Goal: Information Seeking & Learning: Learn about a topic

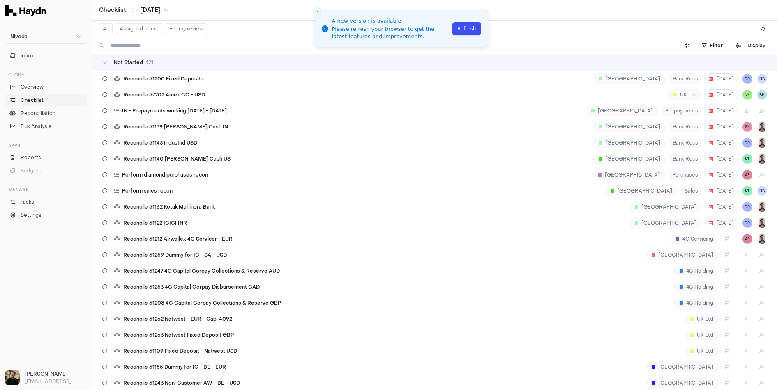
click at [470, 28] on button "Refresh" at bounding box center [467, 28] width 28 height 13
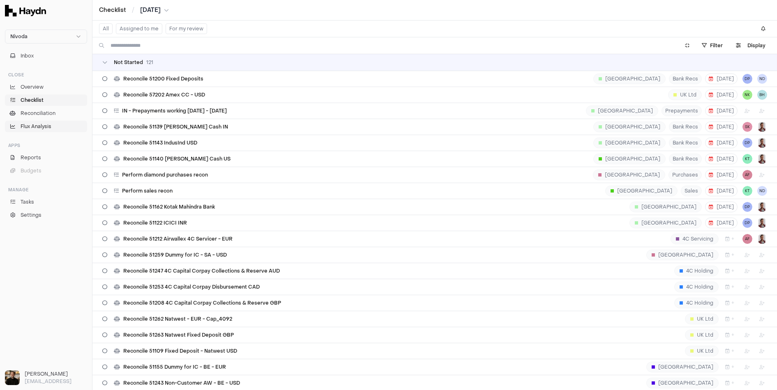
click at [44, 123] on span "Flux Analysis" at bounding box center [36, 126] width 31 height 7
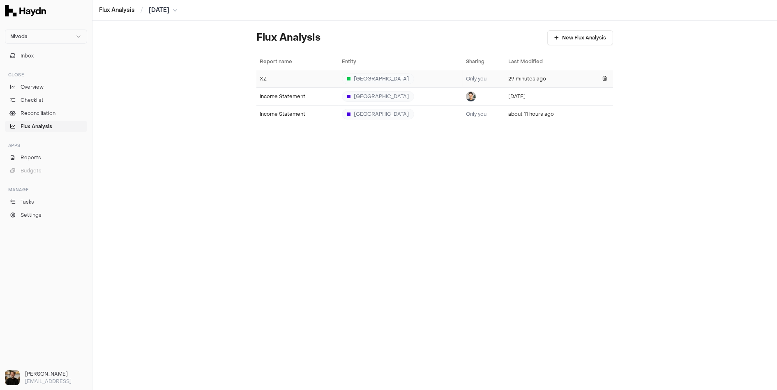
click at [281, 81] on div "XZ" at bounding box center [298, 79] width 76 height 7
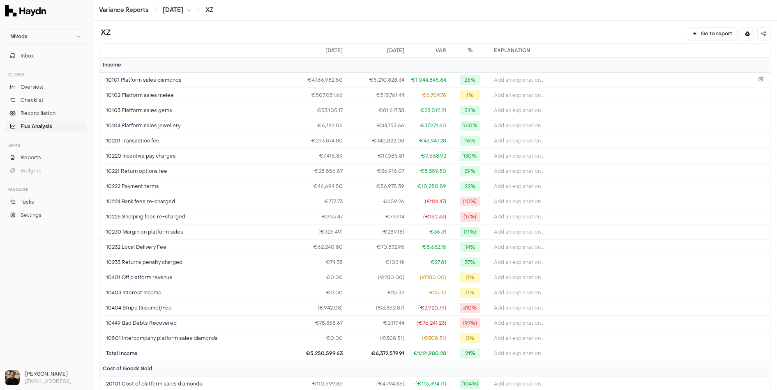
click at [513, 81] on span "Add an explanation..." at bounding box center [519, 80] width 51 height 7
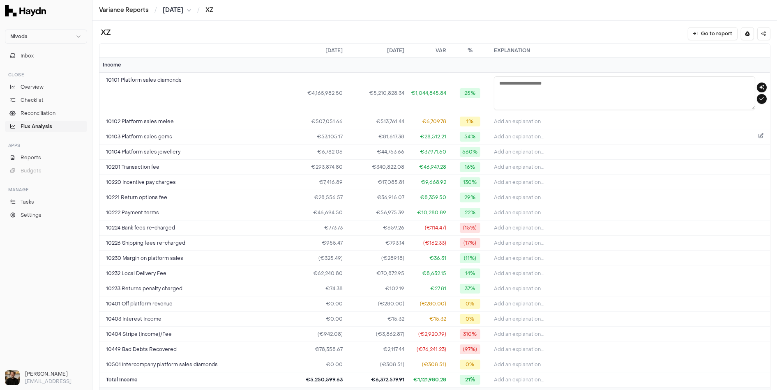
click at [545, 140] on button "Add an explanation..." at bounding box center [630, 137] width 273 height 12
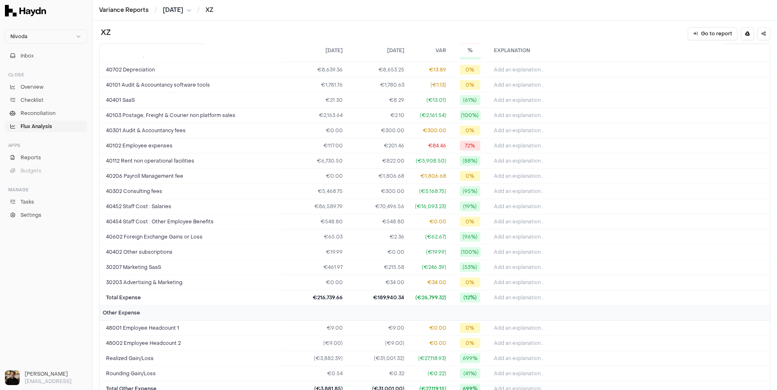
scroll to position [1032, 0]
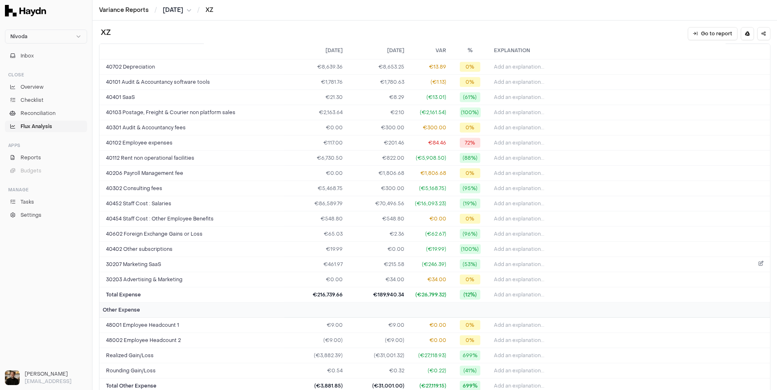
click at [521, 259] on button "Add an explanation..." at bounding box center [630, 265] width 273 height 12
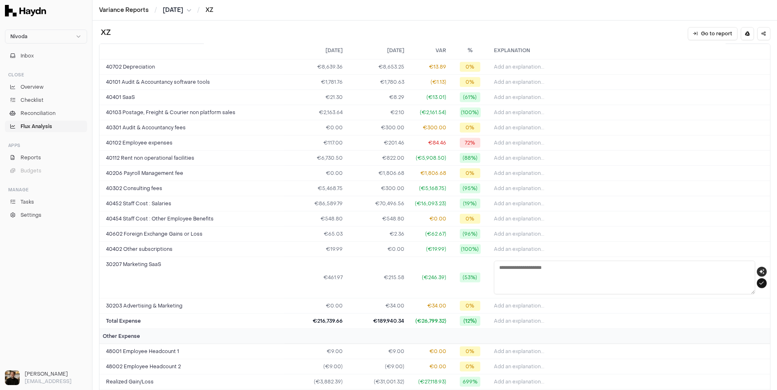
click at [761, 270] on icon "button" at bounding box center [762, 272] width 5 height 5
type textarea "**********"
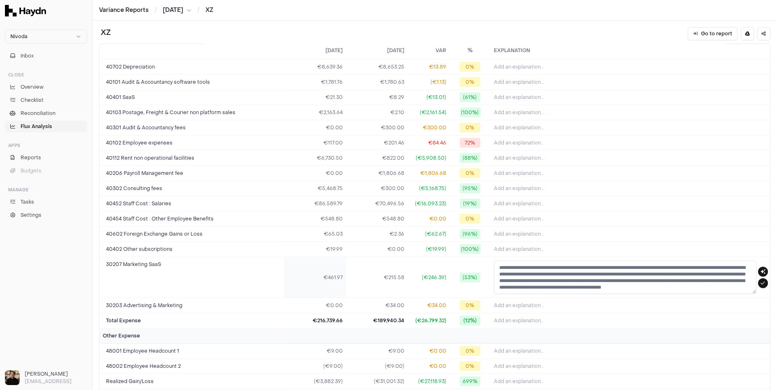
click at [329, 258] on td "€461.97" at bounding box center [315, 277] width 62 height 41
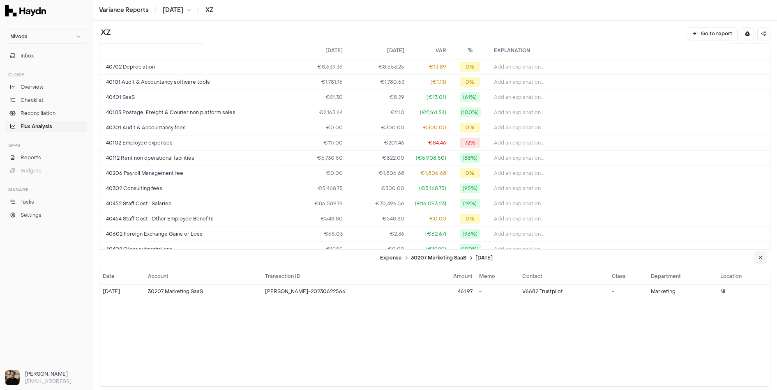
click at [762, 259] on icon at bounding box center [761, 258] width 4 height 5
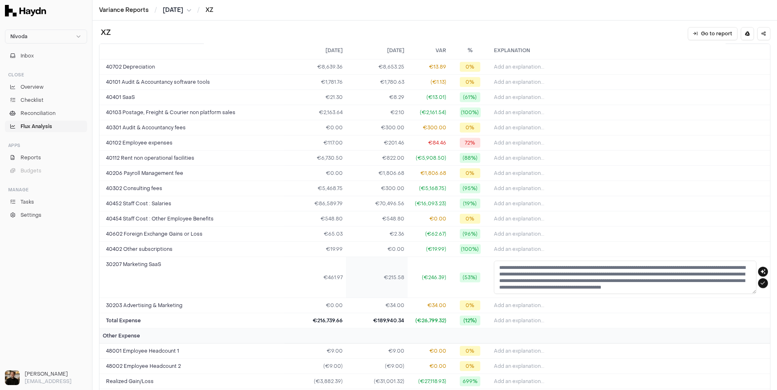
click at [393, 267] on td "€215.58" at bounding box center [377, 277] width 62 height 41
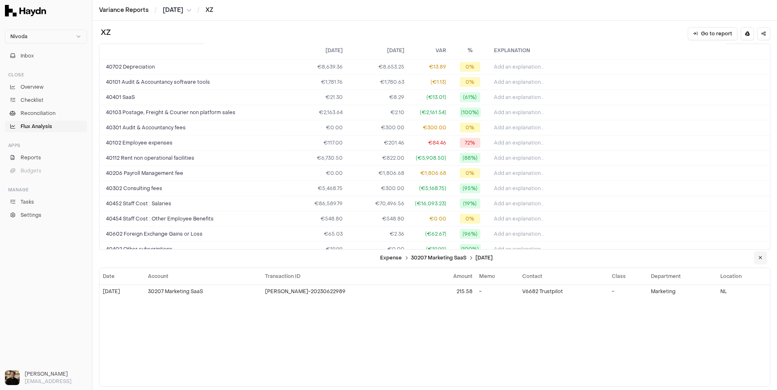
click at [765, 260] on button at bounding box center [760, 258] width 13 height 13
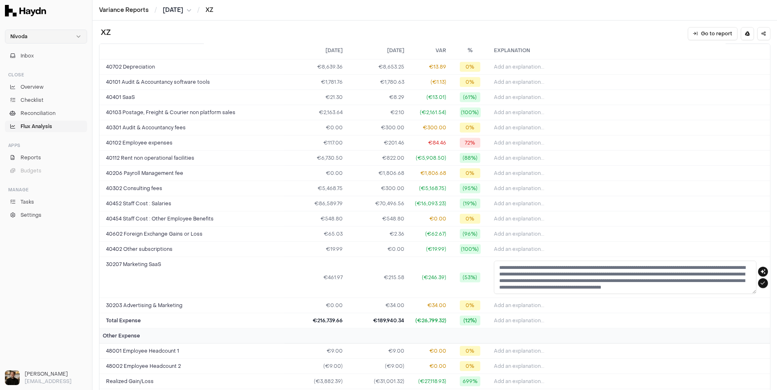
click at [59, 36] on html "Nivoda Inbox Close Overview Checklist Reconciliation Flux Analysis Apps Reports…" at bounding box center [388, 195] width 777 height 390
click at [30, 99] on div "Heroes" at bounding box center [46, 99] width 78 height 12
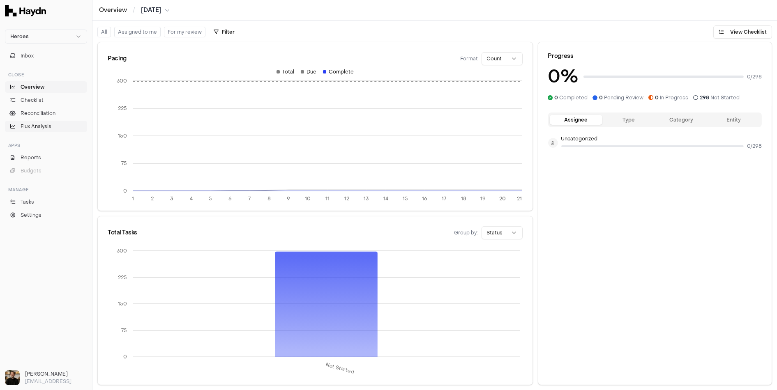
click at [37, 131] on link "Flux Analysis" at bounding box center [46, 127] width 82 height 12
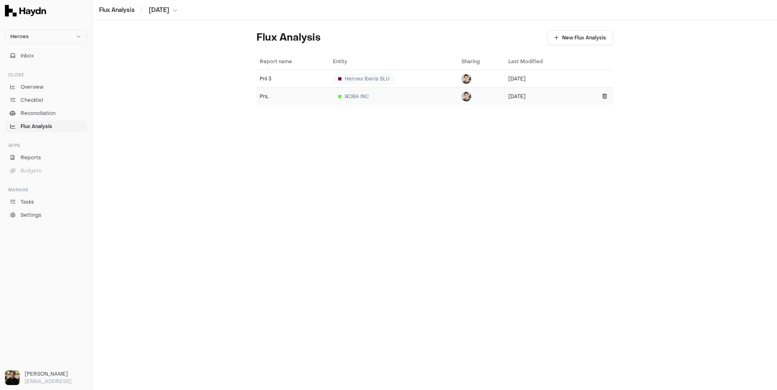
click at [272, 95] on div "PnL" at bounding box center [293, 96] width 67 height 7
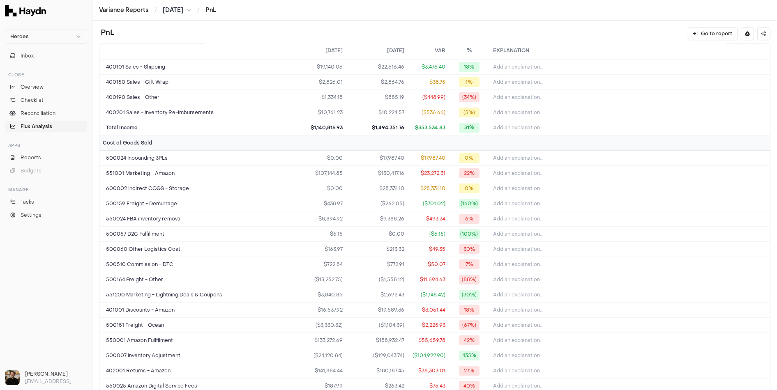
scroll to position [54, 0]
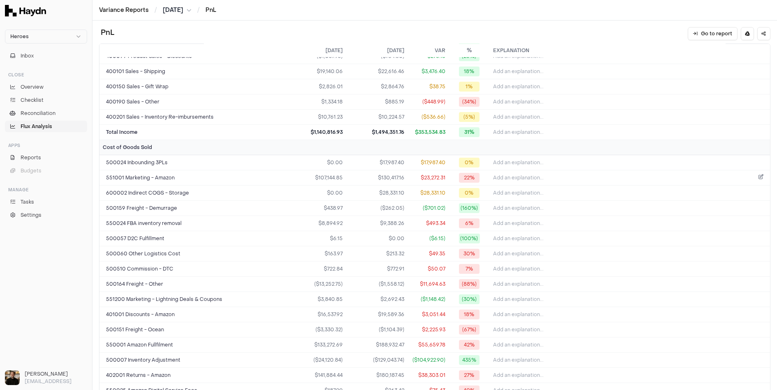
click at [526, 175] on span "Add an explanation..." at bounding box center [518, 178] width 51 height 7
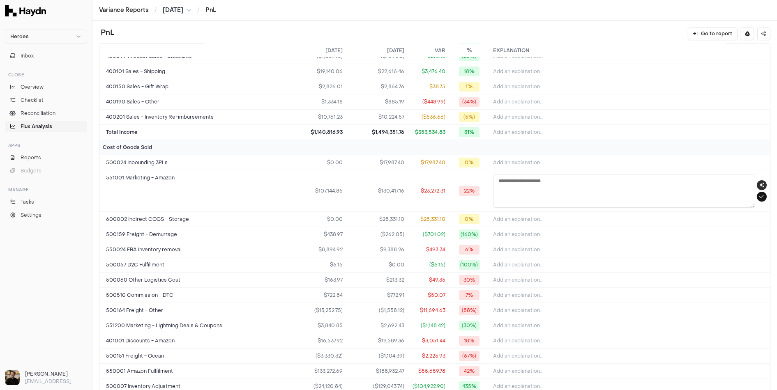
click at [764, 183] on icon "button" at bounding box center [762, 185] width 5 height 5
type textarea "**********"
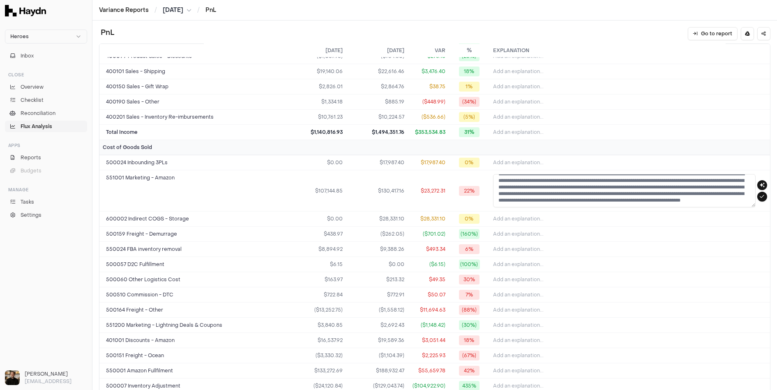
scroll to position [11, 0]
click at [312, 187] on td "$107,144.85" at bounding box center [315, 191] width 62 height 41
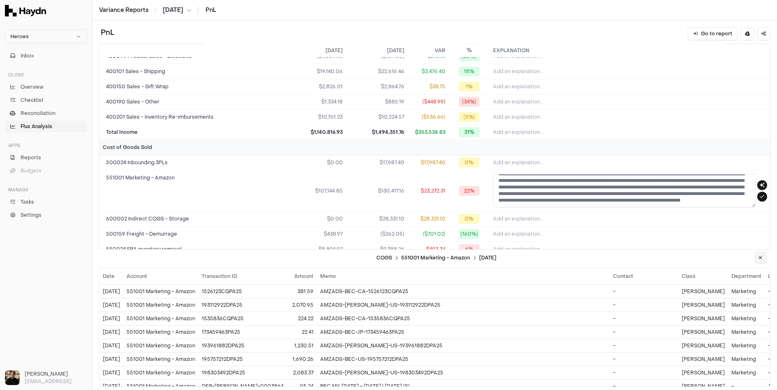
click at [763, 258] on button at bounding box center [760, 258] width 13 height 13
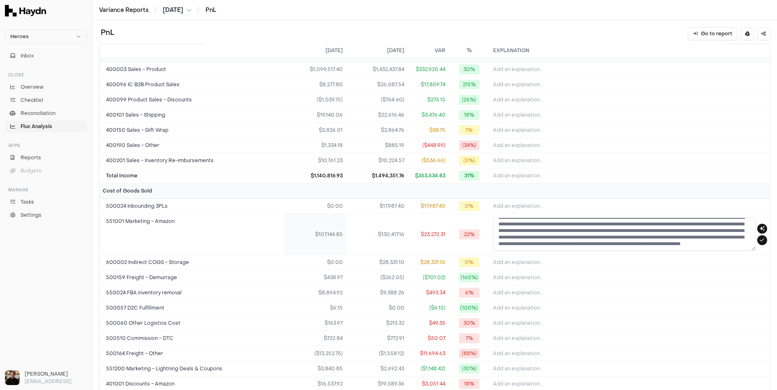
scroll to position [0, 0]
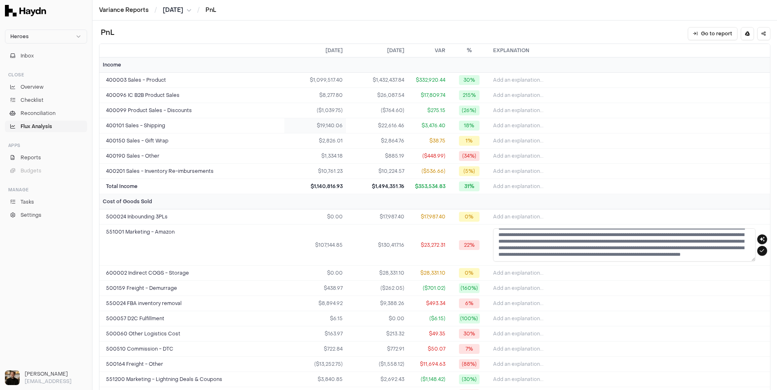
click at [336, 127] on td "$19,140.06" at bounding box center [315, 125] width 62 height 15
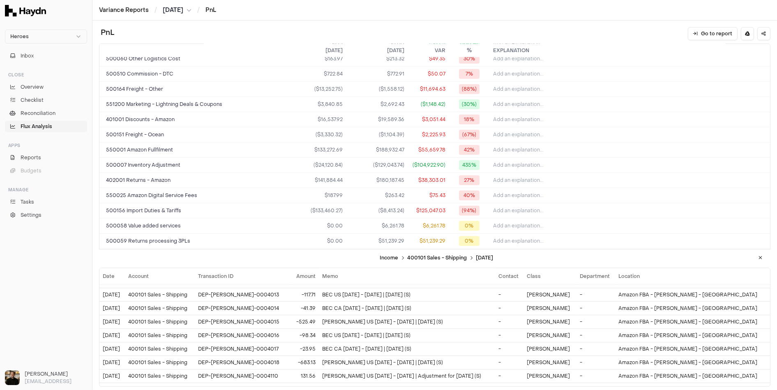
scroll to position [383, 0]
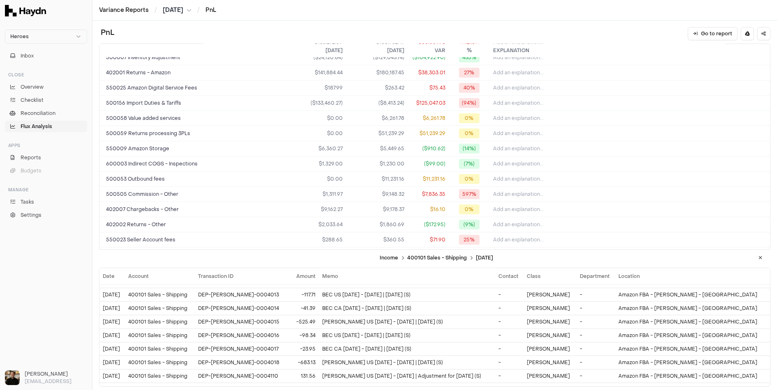
click at [51, 128] on span "Flux Analysis" at bounding box center [37, 126] width 32 height 7
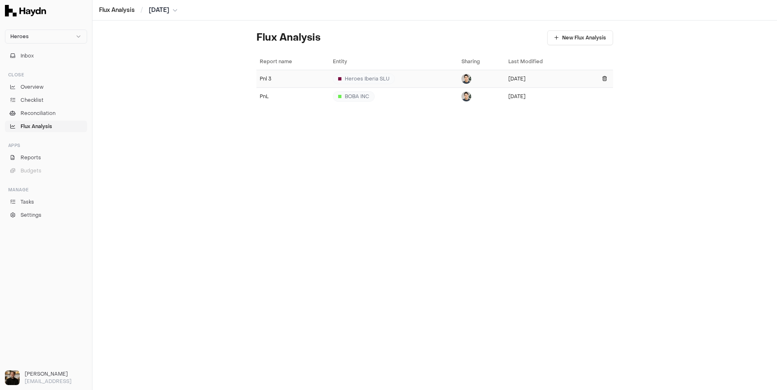
click at [306, 83] on td "Pnl 3" at bounding box center [292, 79] width 73 height 18
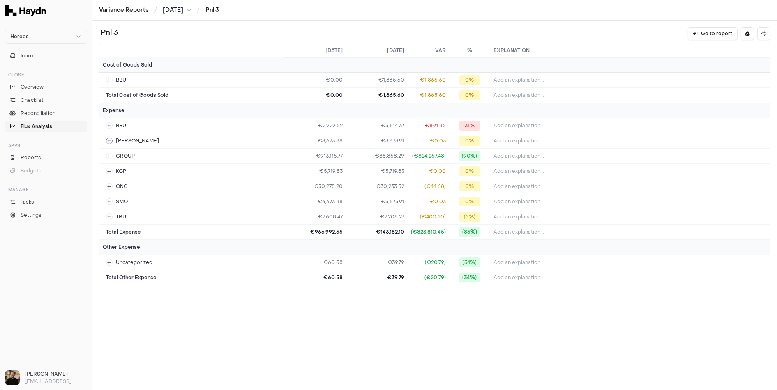
click at [238, 141] on td "BOB" at bounding box center [191, 141] width 185 height 15
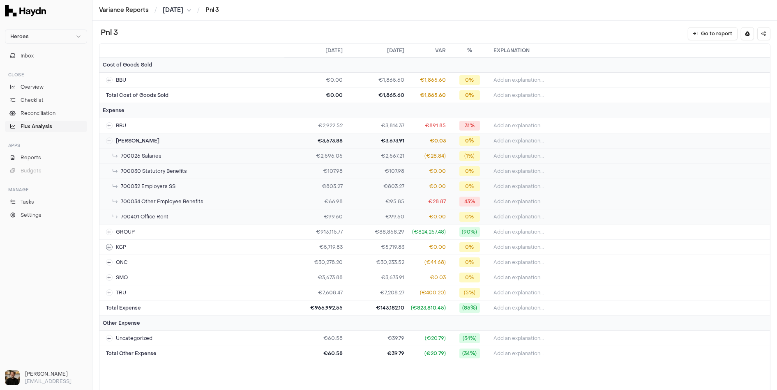
click at [158, 241] on td "KGP" at bounding box center [191, 247] width 185 height 15
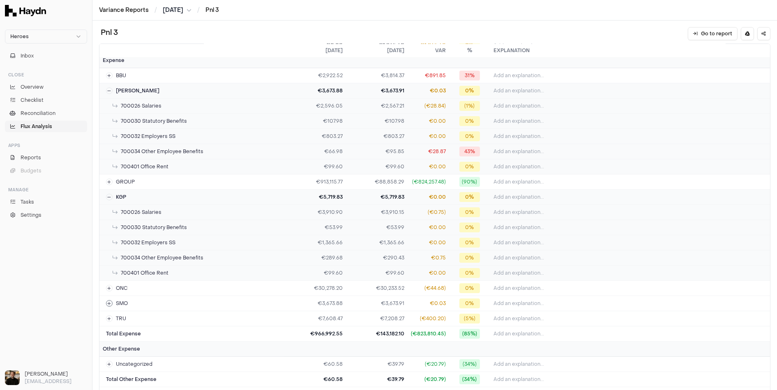
scroll to position [55, 0]
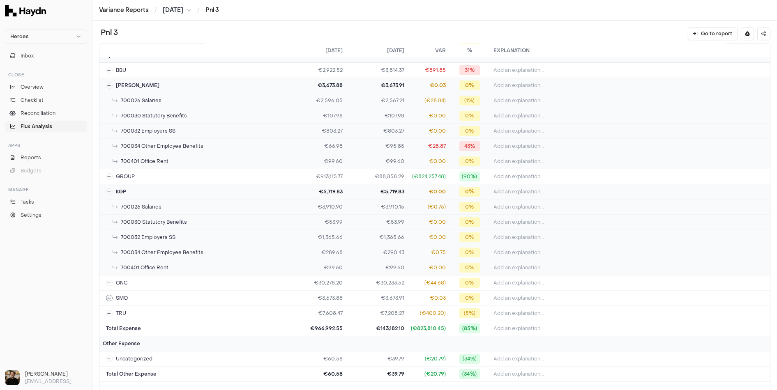
click at [171, 291] on td "SMO" at bounding box center [191, 298] width 185 height 15
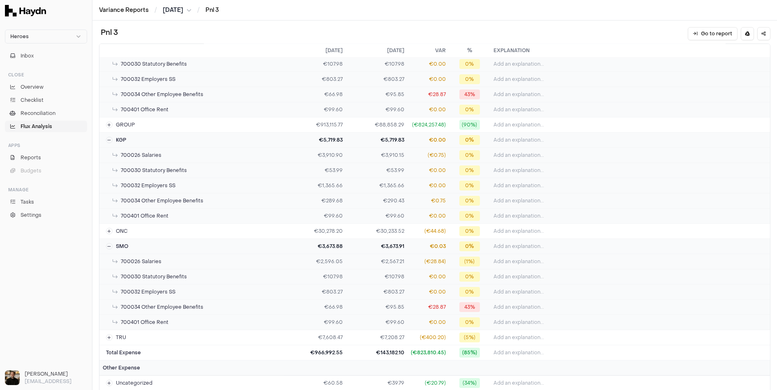
scroll to position [120, 0]
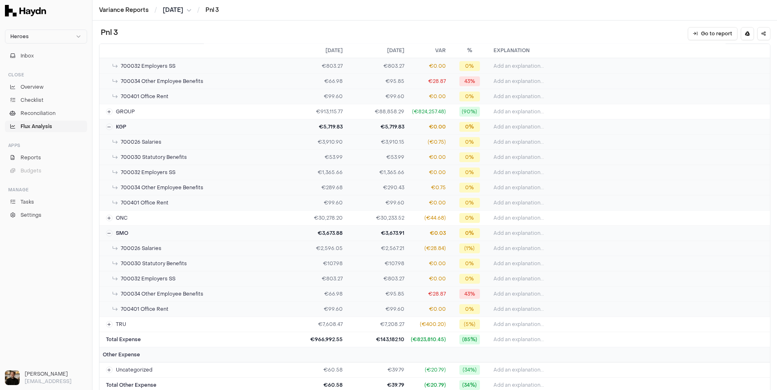
click at [35, 131] on link "Flux Analysis" at bounding box center [46, 127] width 82 height 12
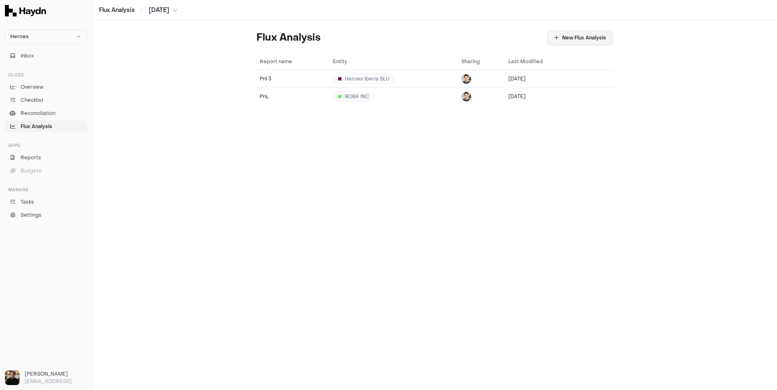
click at [568, 40] on button "New Flux Analysis" at bounding box center [580, 37] width 66 height 15
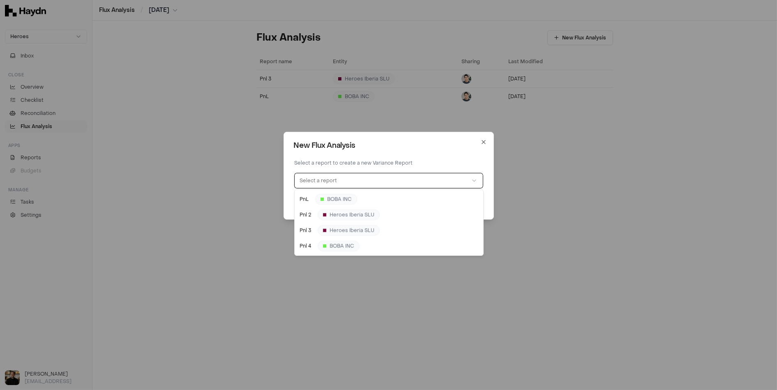
click at [347, 178] on button "Select a report" at bounding box center [389, 180] width 188 height 15
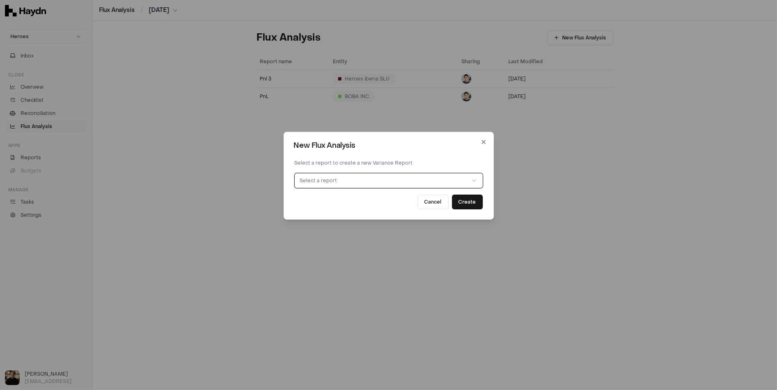
click at [383, 156] on div "Select a report to create a new Variance Report Select a report Cancel Create" at bounding box center [389, 182] width 190 height 53
click at [385, 182] on button "Select a report" at bounding box center [389, 180] width 188 height 15
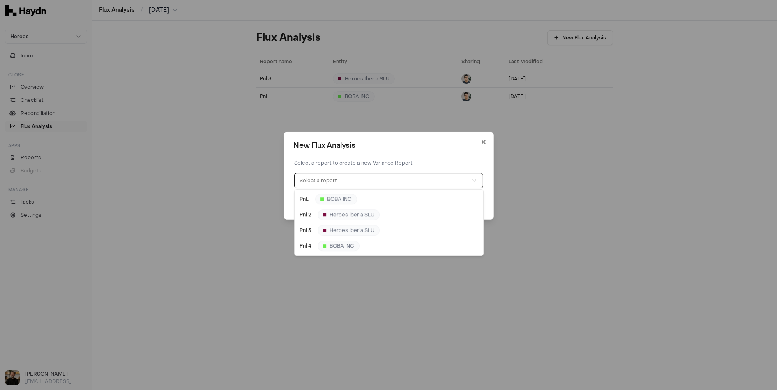
click at [483, 139] on icon "button" at bounding box center [483, 142] width 7 height 7
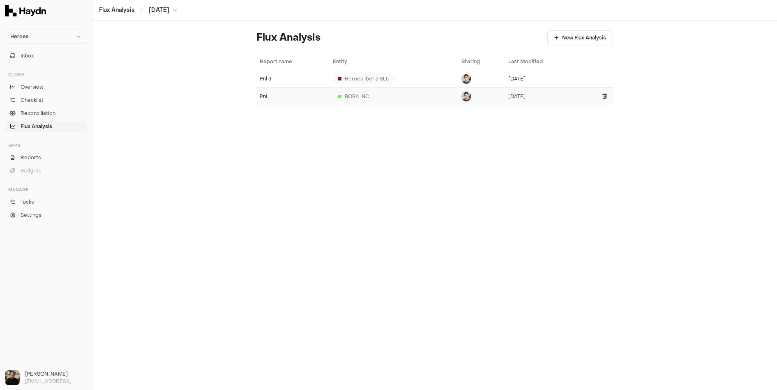
click at [289, 94] on div "PnL" at bounding box center [293, 96] width 67 height 7
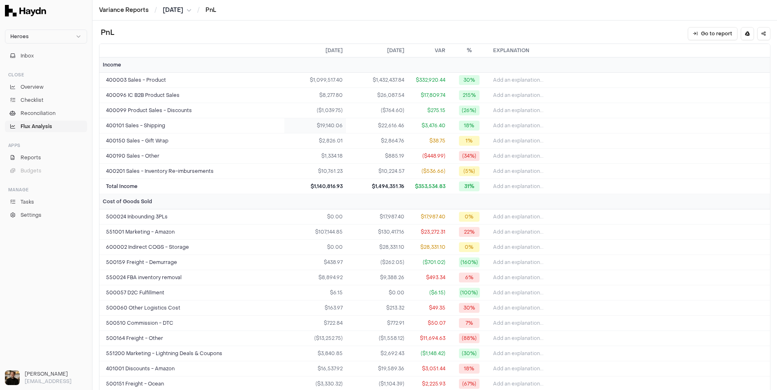
click at [334, 127] on td "$19,140.06" at bounding box center [315, 125] width 62 height 15
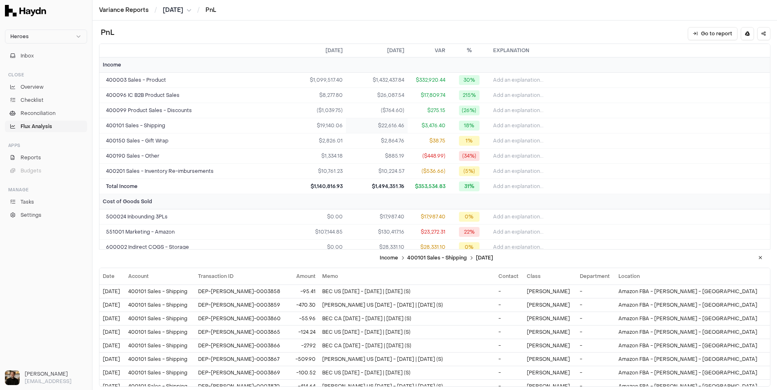
click at [379, 127] on td "$22,616.46" at bounding box center [377, 125] width 62 height 15
click at [53, 106] on ul "Overview Checklist Reconciliation Flux Analysis" at bounding box center [46, 106] width 82 height 51
click at [48, 111] on span "Reconciliation" at bounding box center [38, 113] width 35 height 7
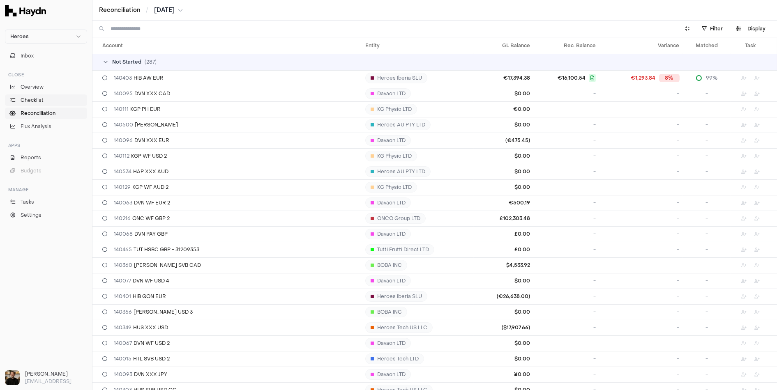
click at [42, 101] on span "Checklist" at bounding box center [32, 100] width 23 height 7
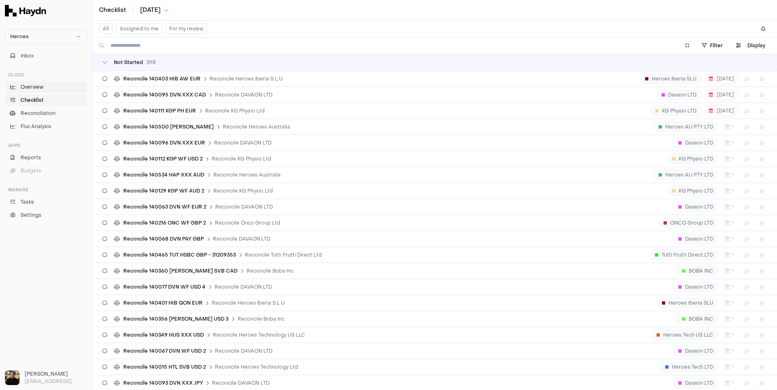
click at [39, 88] on span "Overview" at bounding box center [32, 86] width 23 height 7
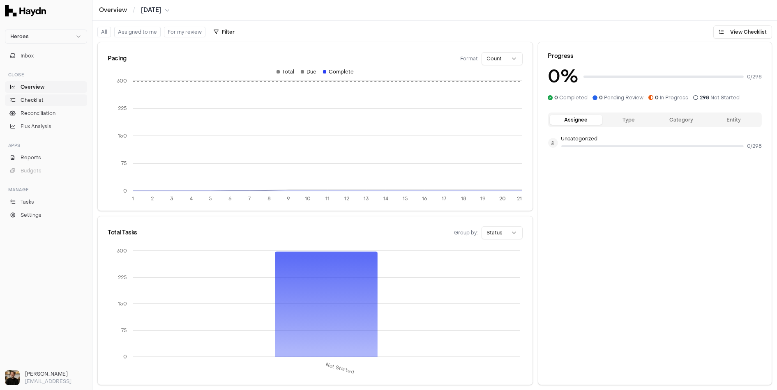
click at [29, 103] on span "Checklist" at bounding box center [32, 100] width 23 height 7
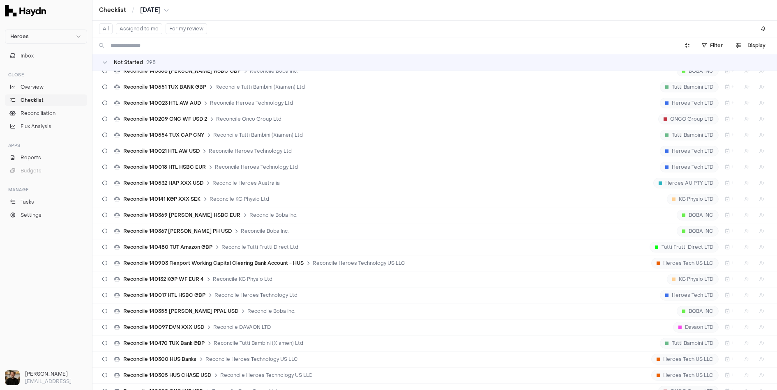
scroll to position [587, 0]
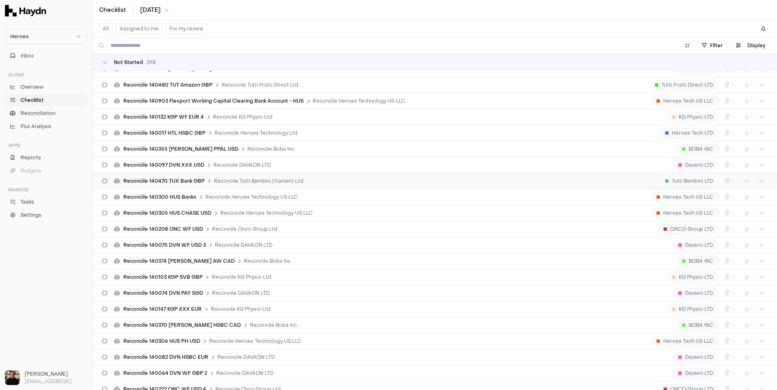
click at [254, 178] on span "Reconcile Tutti Bambini (Xiamen) Ltd" at bounding box center [259, 181] width 90 height 7
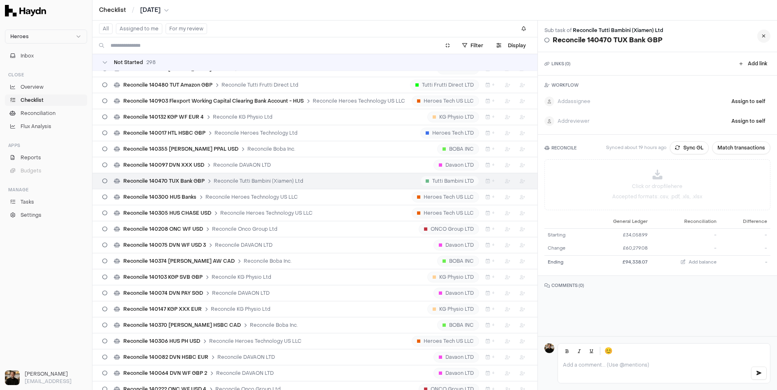
click at [766, 37] on button at bounding box center [763, 36] width 13 height 13
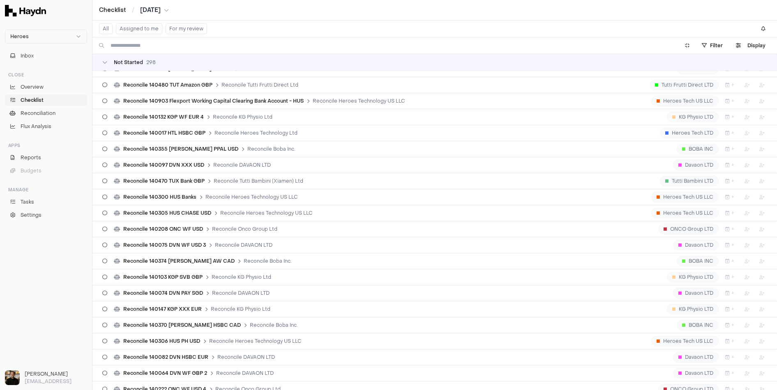
click at [47, 98] on link "Checklist" at bounding box center [46, 101] width 82 height 12
click at [101, 65] on td "Not Started 298" at bounding box center [434, 62] width 685 height 16
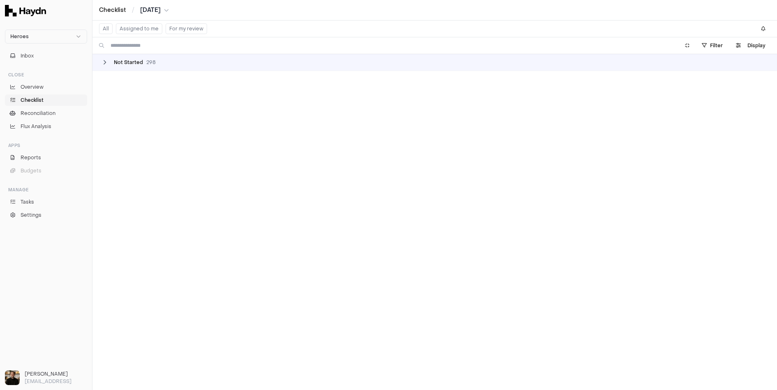
click at [103, 64] on icon at bounding box center [104, 62] width 5 height 5
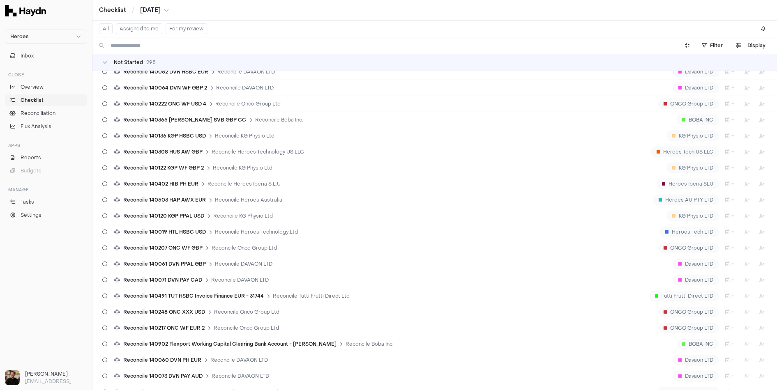
scroll to position [749, 0]
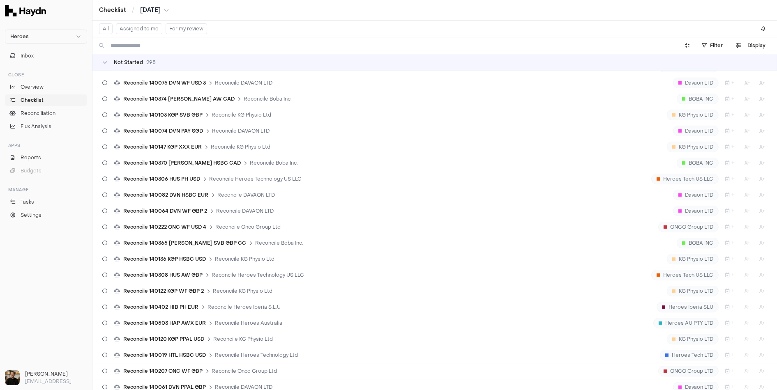
click at [164, 12] on button "[DATE]" at bounding box center [154, 10] width 29 height 8
click at [127, 77] on button "Sep" at bounding box center [127, 78] width 28 height 15
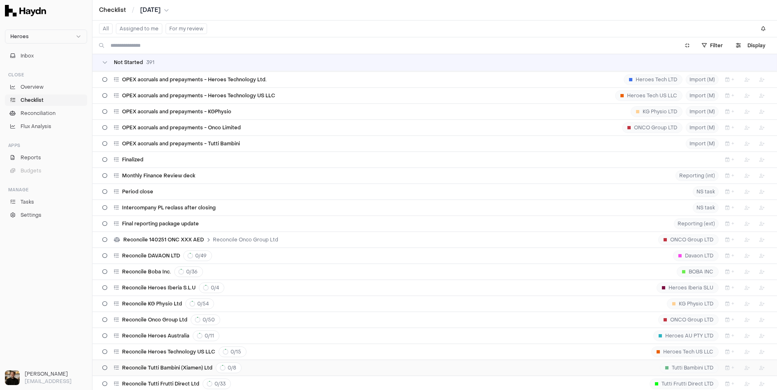
scroll to position [5912, 0]
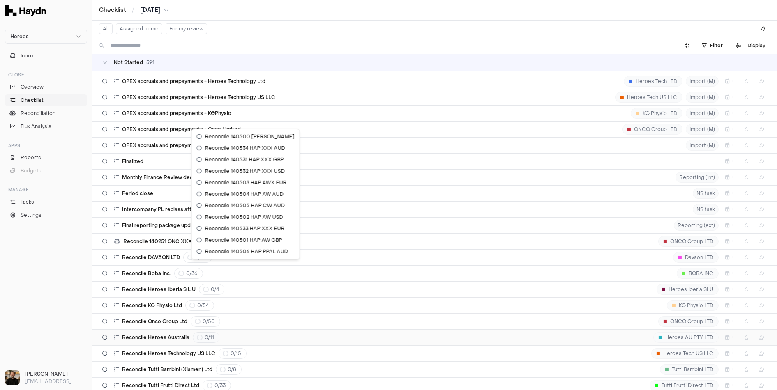
click at [207, 269] on html "Heroes Inbox Close Overview Checklist Reconciliation Flux Analysis Apps Reports…" at bounding box center [388, 195] width 777 height 390
click at [205, 267] on html "Heroes Inbox Close Overview Checklist Reconciliation Flux Analysis Apps Reports…" at bounding box center [388, 195] width 777 height 390
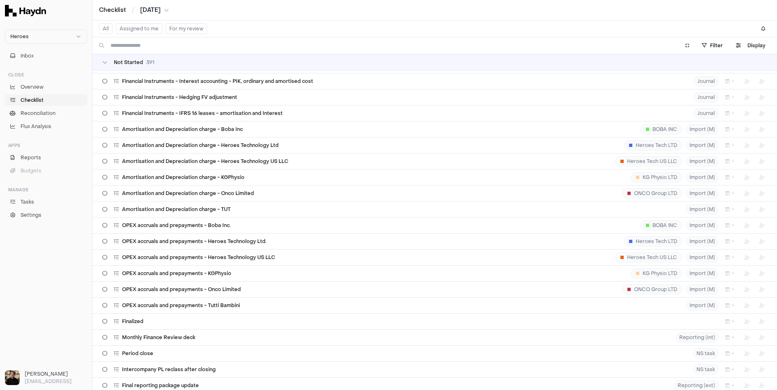
scroll to position [5485, 0]
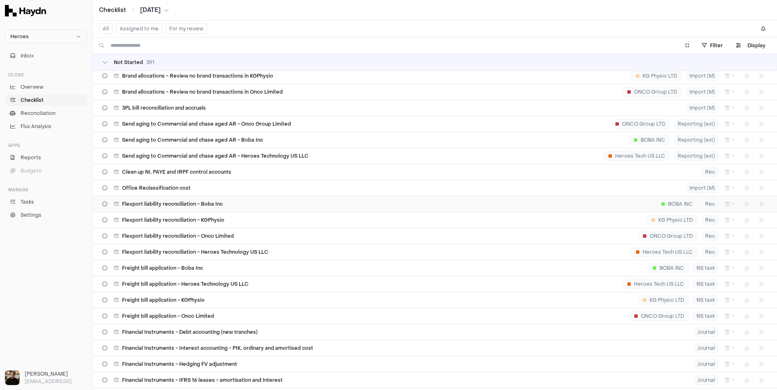
click at [205, 196] on div "Flexport liability reconciliation - Boba Inc BOBA INC Rec +" at bounding box center [434, 204] width 665 height 16
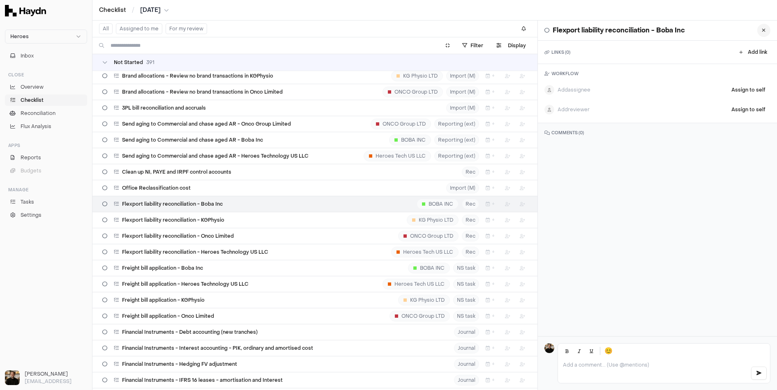
click at [763, 31] on icon at bounding box center [764, 30] width 4 height 5
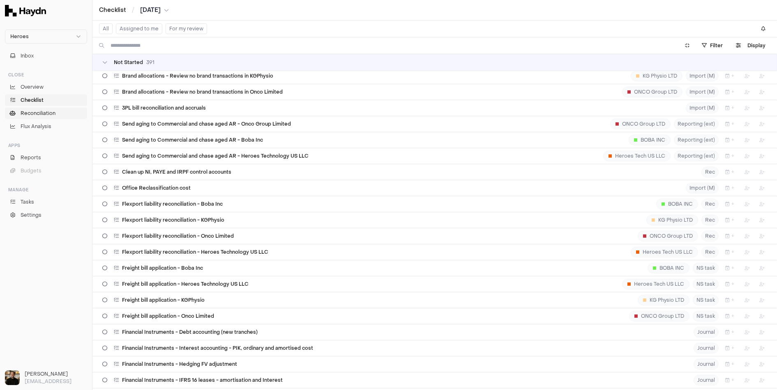
click at [41, 110] on span "Reconciliation" at bounding box center [38, 113] width 35 height 7
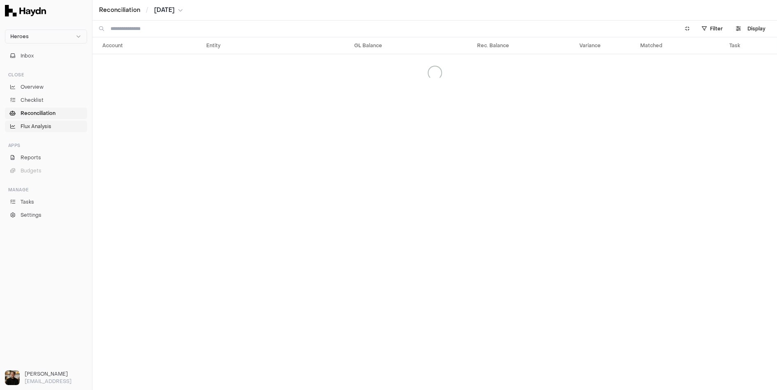
click at [38, 127] on span "Flux Analysis" at bounding box center [36, 126] width 31 height 7
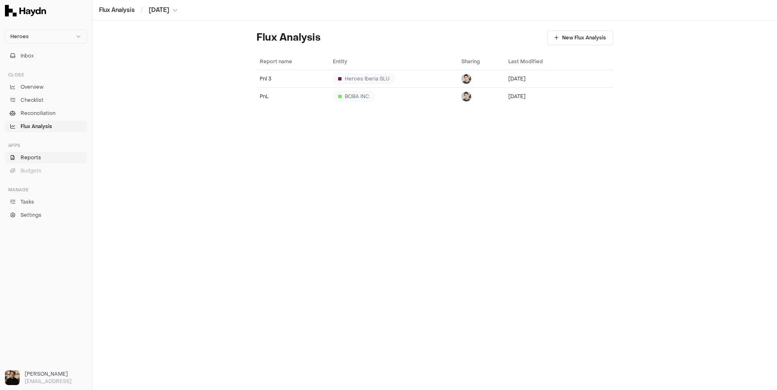
click at [32, 161] on span "Reports" at bounding box center [31, 157] width 21 height 7
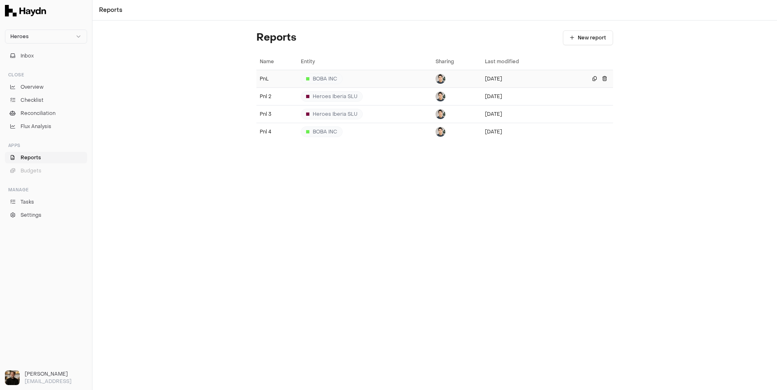
click at [333, 77] on div "BOBA INC" at bounding box center [322, 79] width 42 height 11
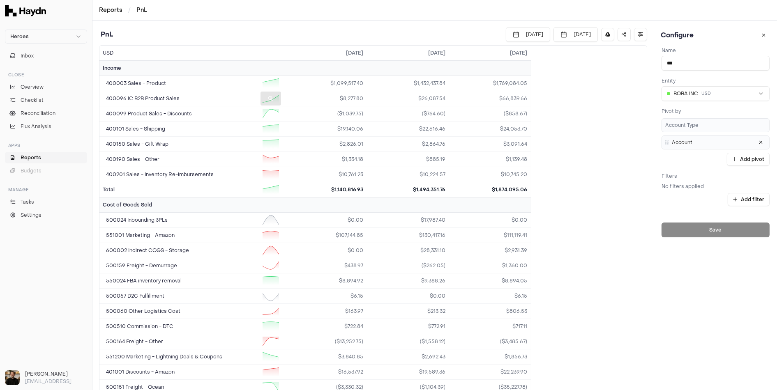
click at [272, 100] on icon at bounding box center [270, 98] width 5 height 5
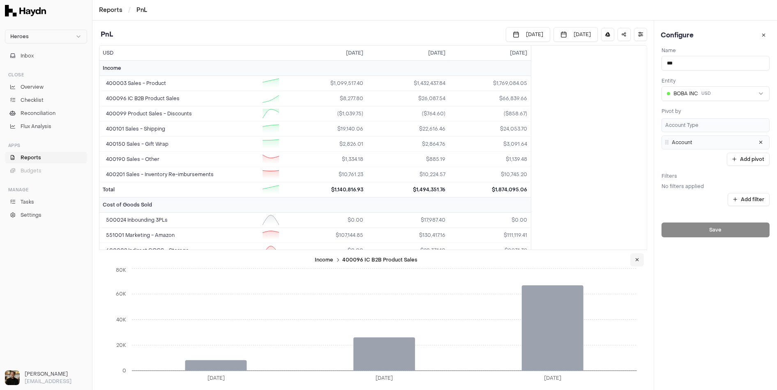
click at [637, 263] on button at bounding box center [637, 260] width 14 height 13
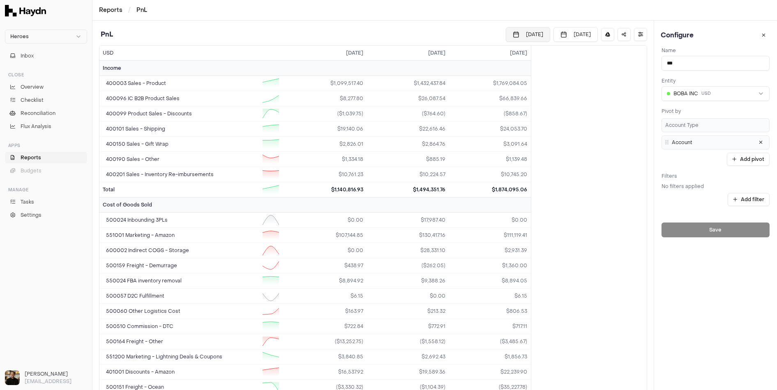
click at [521, 30] on button "[DATE]" at bounding box center [528, 34] width 44 height 15
click at [454, 31] on html "Heroes Inbox Close Overview Checklist Reconciliation Flux Analysis Apps Reports…" at bounding box center [388, 195] width 777 height 390
click at [259, 231] on td "551001 Marketing - Amazon" at bounding box center [191, 235] width 185 height 15
click at [276, 229] on div at bounding box center [271, 236] width 21 height 14
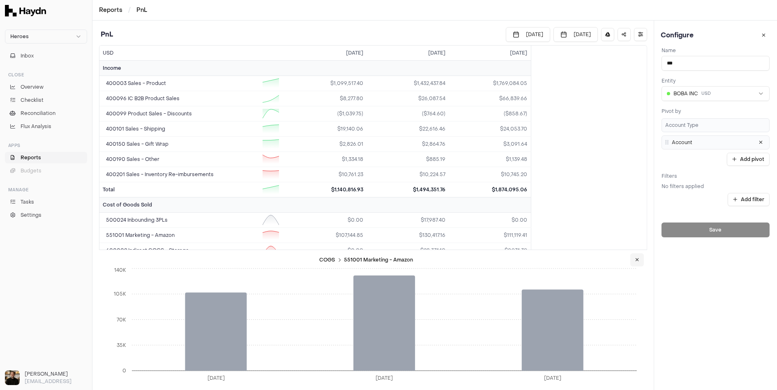
click at [635, 259] on button at bounding box center [637, 260] width 14 height 13
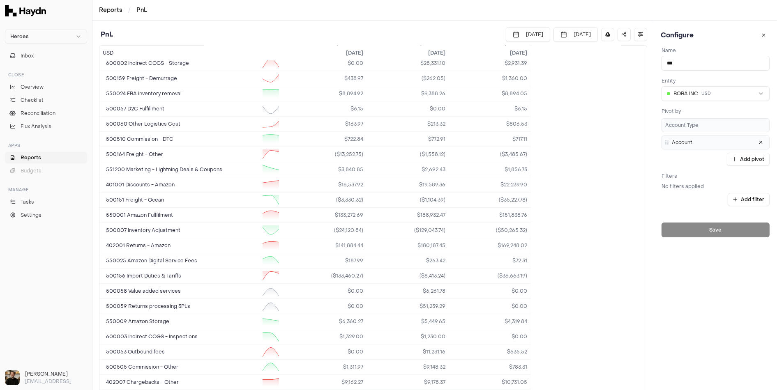
scroll to position [203, 0]
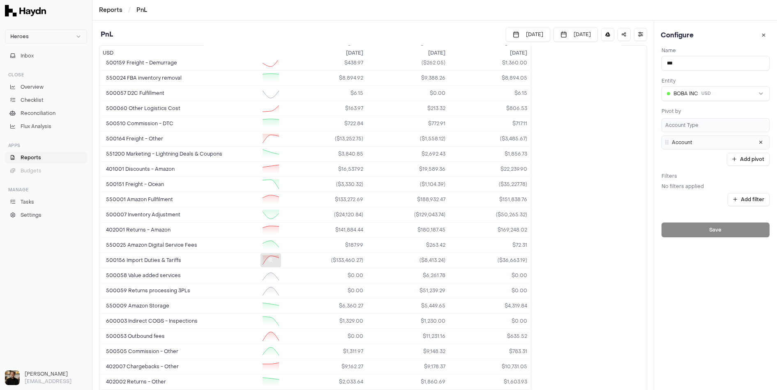
click at [177, 257] on span "500156 Import Duties & Tariffs" at bounding box center [143, 260] width 75 height 7
click at [335, 257] on td "($133,460.27)" at bounding box center [325, 260] width 82 height 15
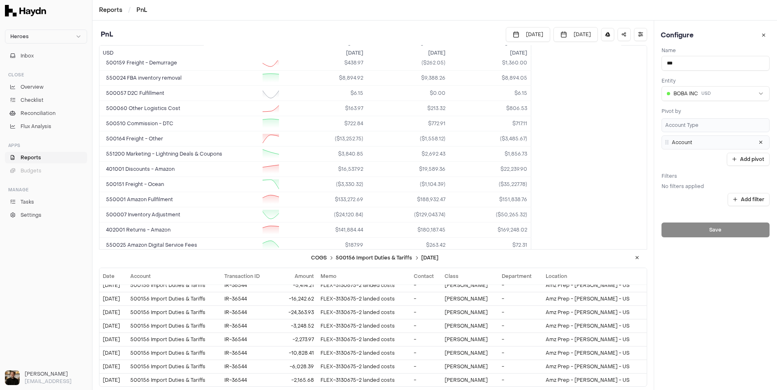
scroll to position [297, 0]
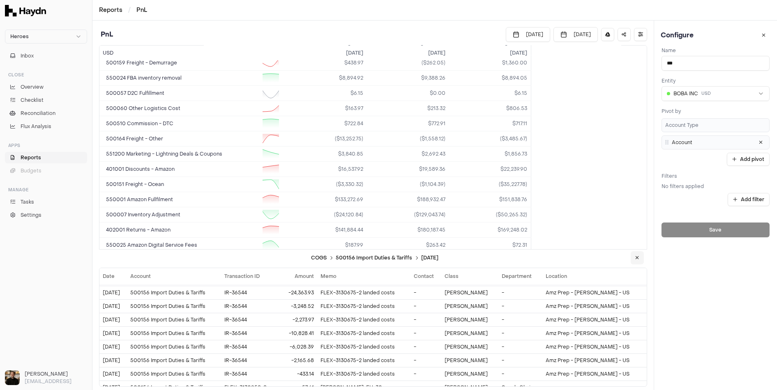
click at [637, 260] on icon at bounding box center [638, 258] width 4 height 5
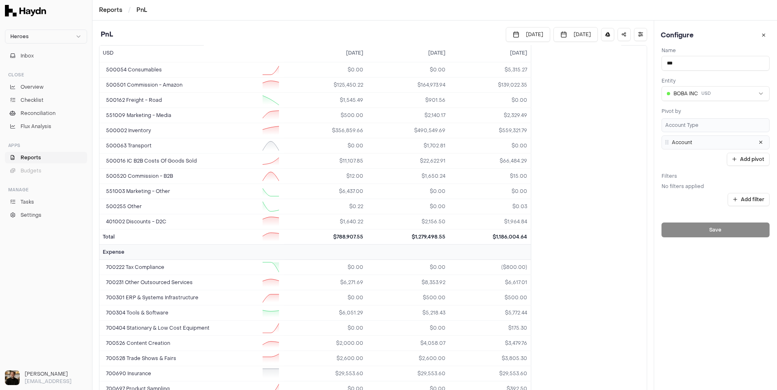
scroll to position [695, 0]
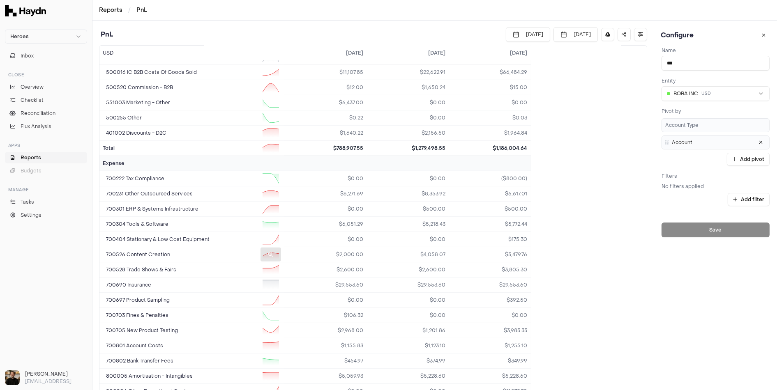
click at [179, 247] on td "700526 Content Creation" at bounding box center [191, 254] width 185 height 15
click at [337, 247] on td "$2,000.00" at bounding box center [325, 254] width 82 height 15
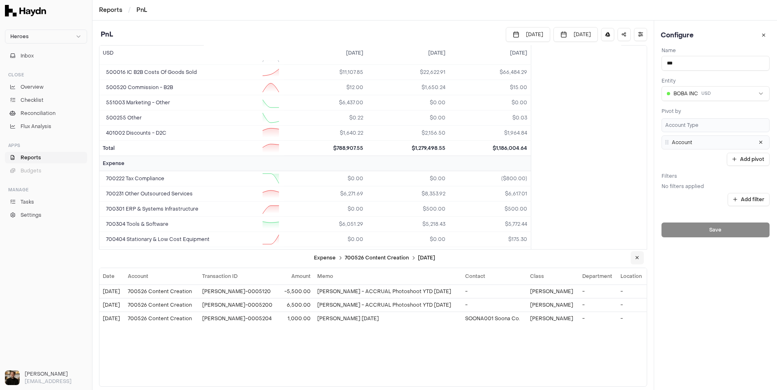
click at [637, 256] on icon at bounding box center [638, 258] width 4 height 5
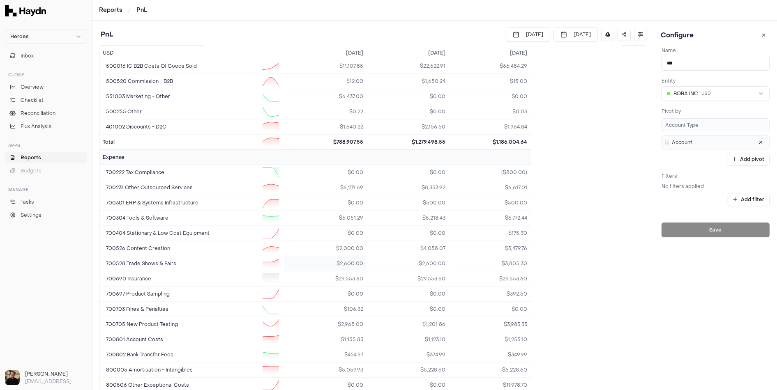
scroll to position [704, 0]
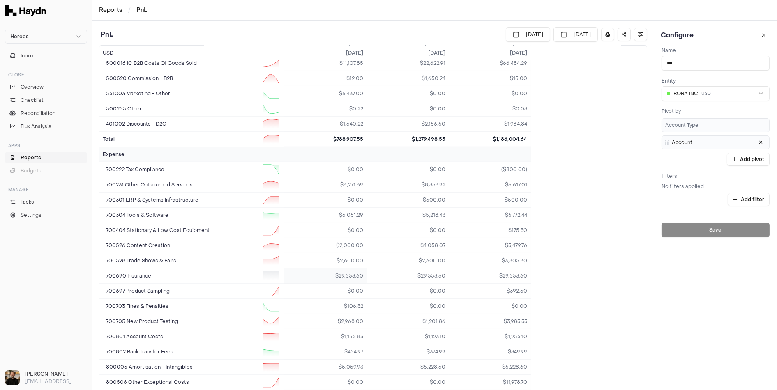
click at [326, 269] on td "$29,553.60" at bounding box center [325, 276] width 82 height 15
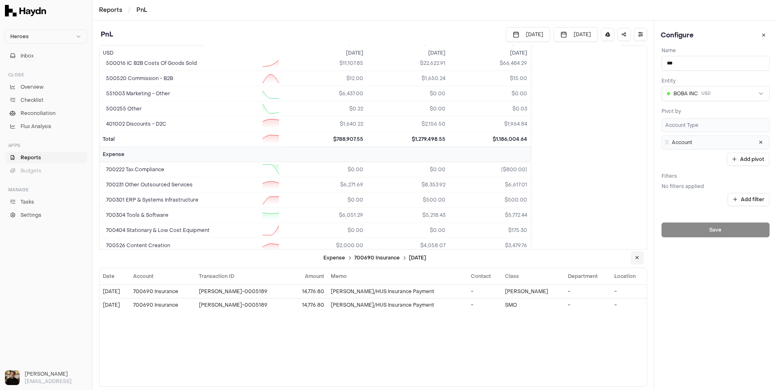
click at [638, 261] on button at bounding box center [637, 258] width 13 height 13
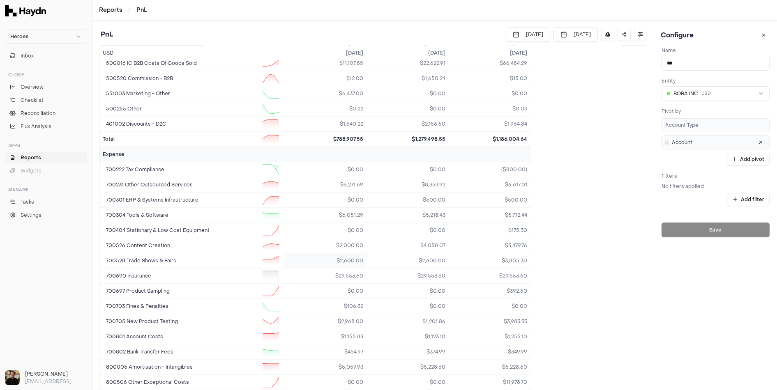
scroll to position [816, 0]
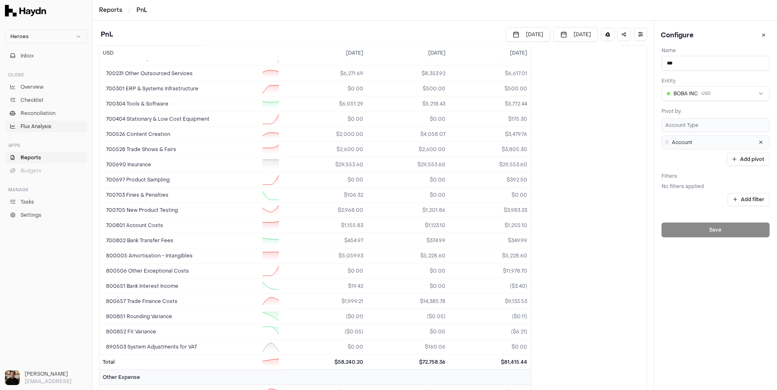
click at [40, 129] on span "Flux Analysis" at bounding box center [36, 126] width 31 height 7
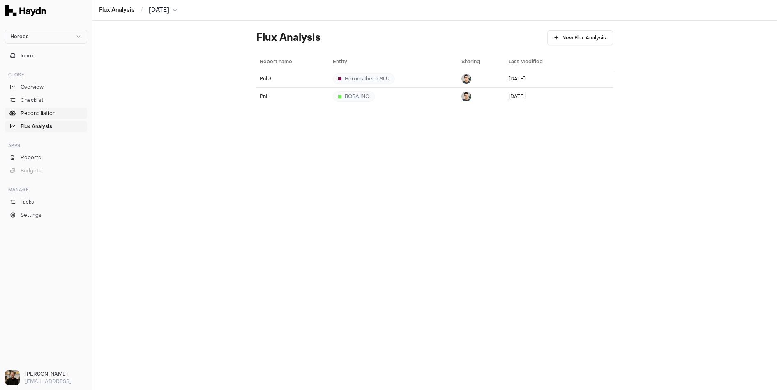
click at [46, 113] on span "Reconciliation" at bounding box center [38, 113] width 35 height 7
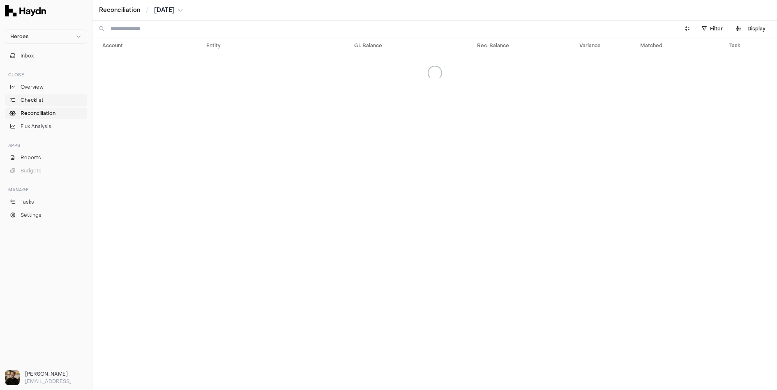
click at [39, 99] on span "Checklist" at bounding box center [32, 100] width 23 height 7
click at [37, 83] on link "Overview" at bounding box center [46, 87] width 82 height 12
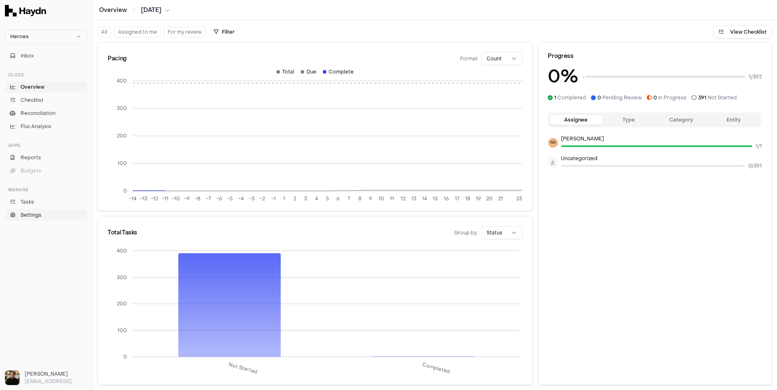
click at [31, 212] on span "Settings" at bounding box center [31, 215] width 21 height 7
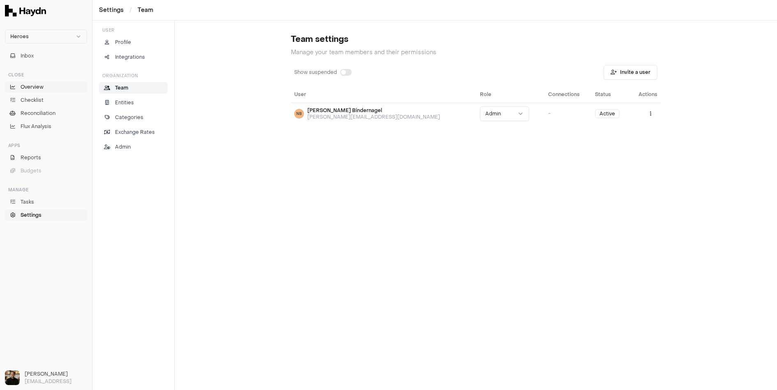
click at [27, 85] on span "Overview" at bounding box center [32, 86] width 23 height 7
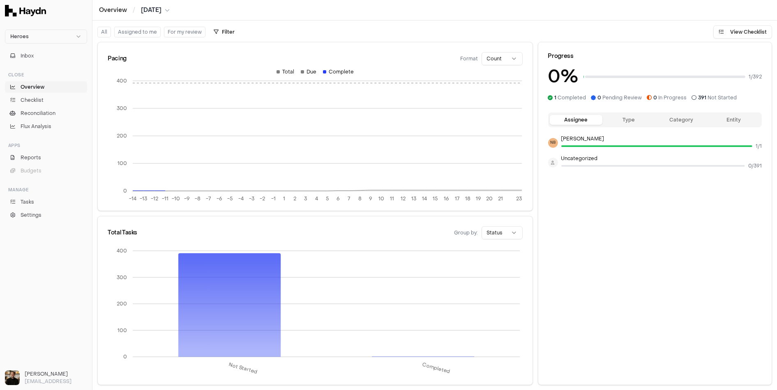
click at [27, 85] on span "Overview" at bounding box center [33, 86] width 24 height 7
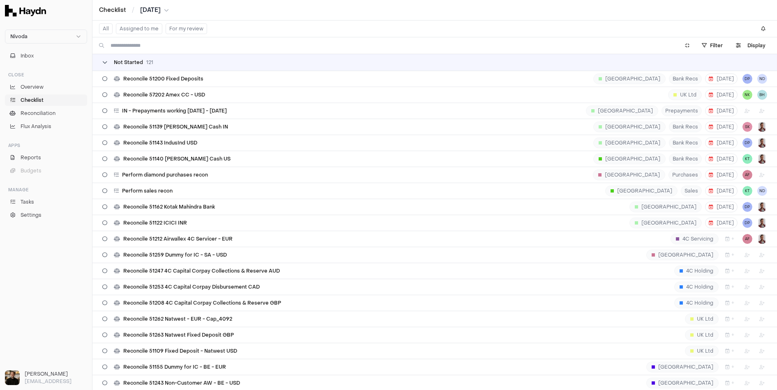
click at [105, 65] on div "Not Started 121" at bounding box center [127, 62] width 51 height 7
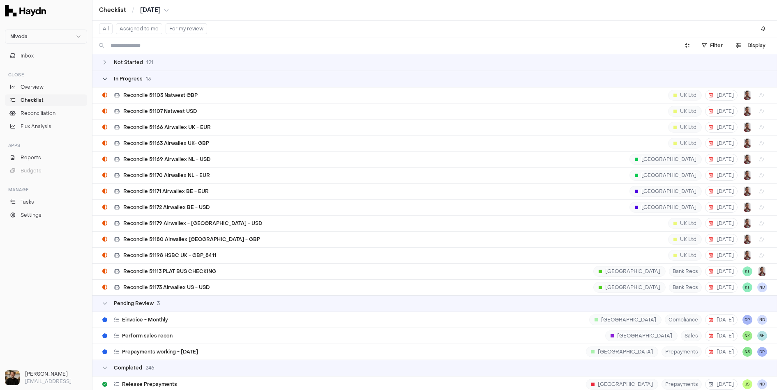
click at [108, 80] on div "In Progress 13" at bounding box center [126, 79] width 48 height 7
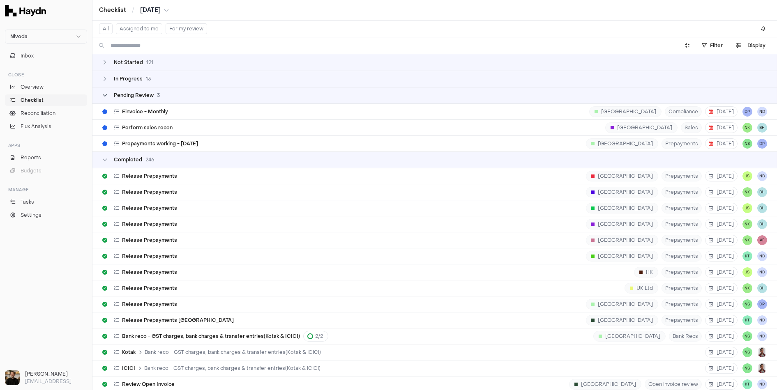
click at [108, 92] on div "Pending Review 3" at bounding box center [131, 95] width 58 height 7
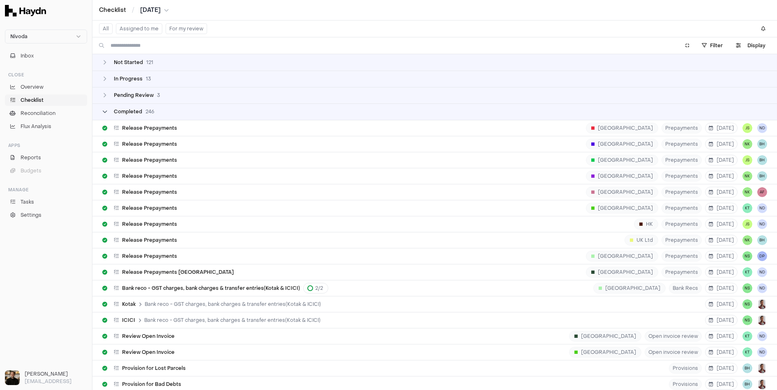
click at [109, 113] on div "Completed 246" at bounding box center [128, 112] width 52 height 7
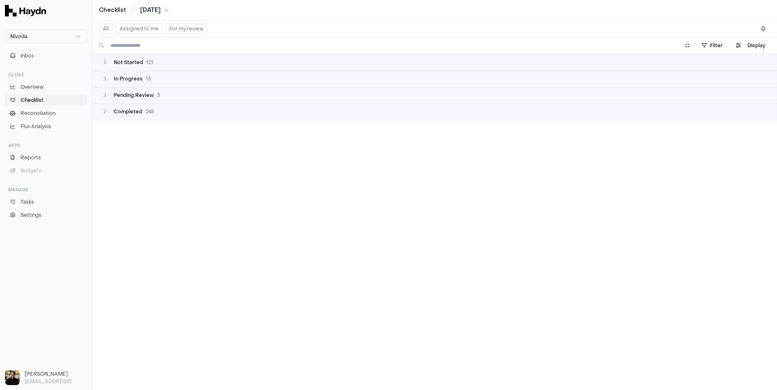
click at [40, 99] on span "Checklist" at bounding box center [32, 100] width 23 height 7
click at [34, 38] on html "Nivoda Inbox Close Overview Checklist Reconciliation Flux Analysis Apps Reports…" at bounding box center [388, 195] width 777 height 390
click at [28, 98] on div "Heroes" at bounding box center [46, 99] width 78 height 12
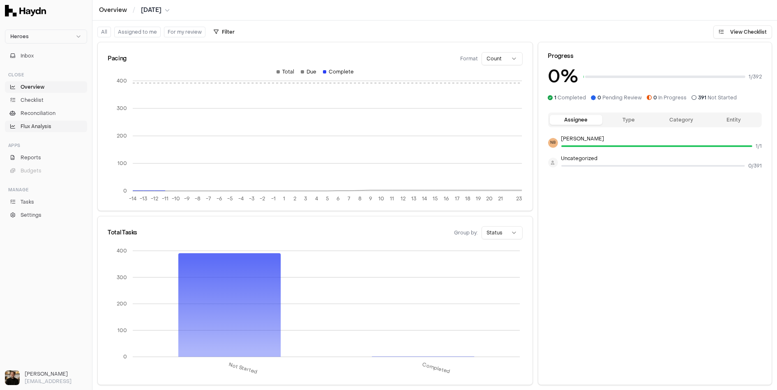
click at [42, 129] on span "Flux Analysis" at bounding box center [36, 126] width 31 height 7
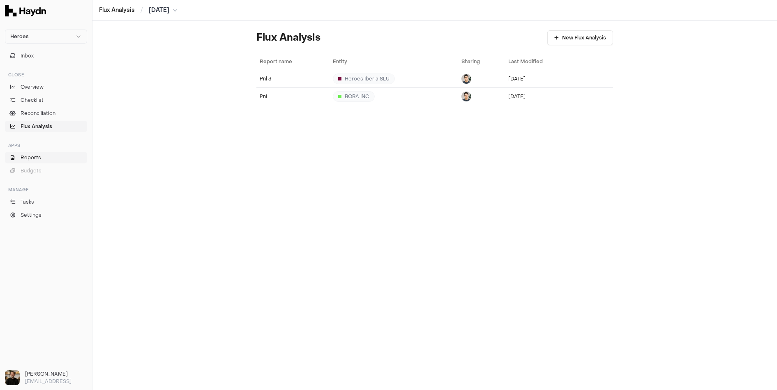
click at [29, 159] on span "Reports" at bounding box center [31, 157] width 21 height 7
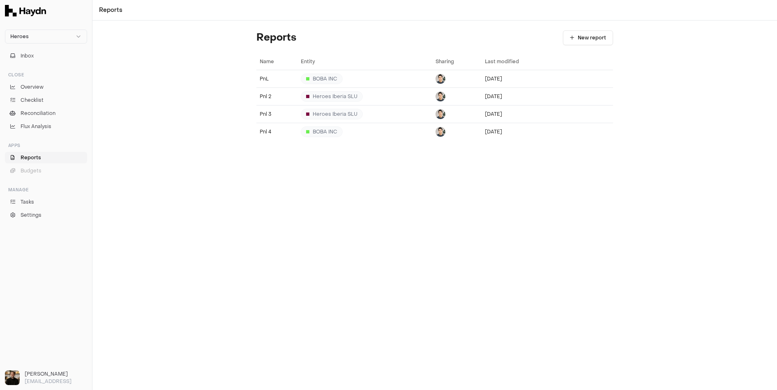
click at [45, 159] on link "Reports" at bounding box center [46, 158] width 82 height 12
click at [48, 131] on link "Flux Analysis" at bounding box center [46, 127] width 82 height 12
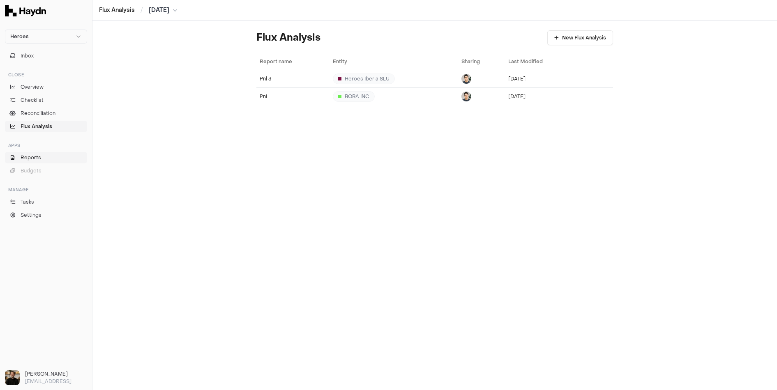
click at [39, 156] on span "Reports" at bounding box center [31, 157] width 21 height 7
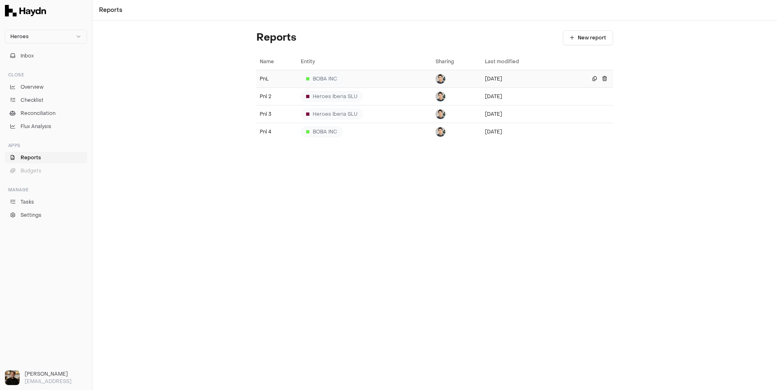
click at [314, 79] on div "BOBA INC" at bounding box center [322, 79] width 42 height 11
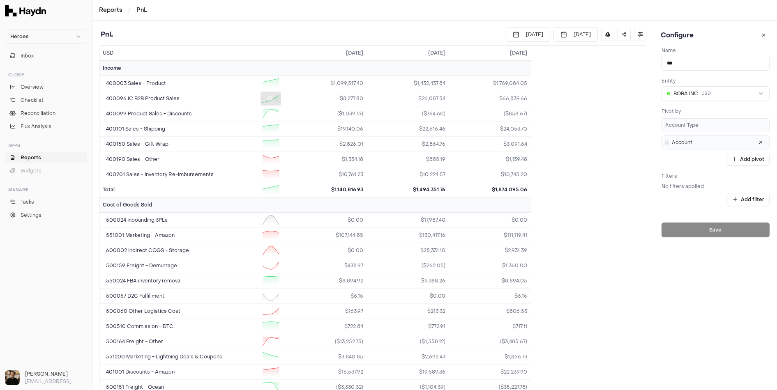
click at [268, 93] on div at bounding box center [271, 99] width 21 height 14
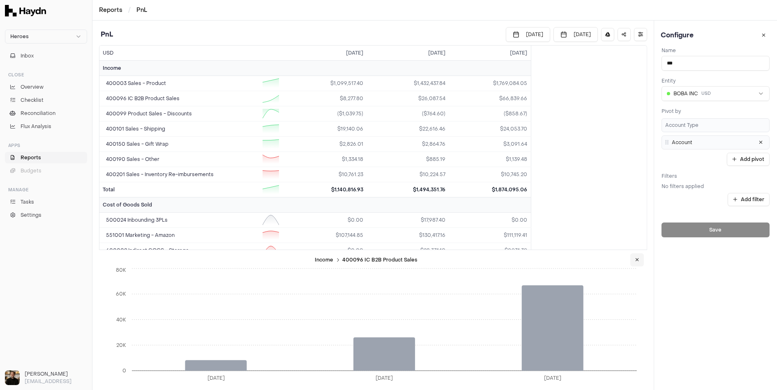
click at [639, 259] on icon at bounding box center [637, 260] width 4 height 5
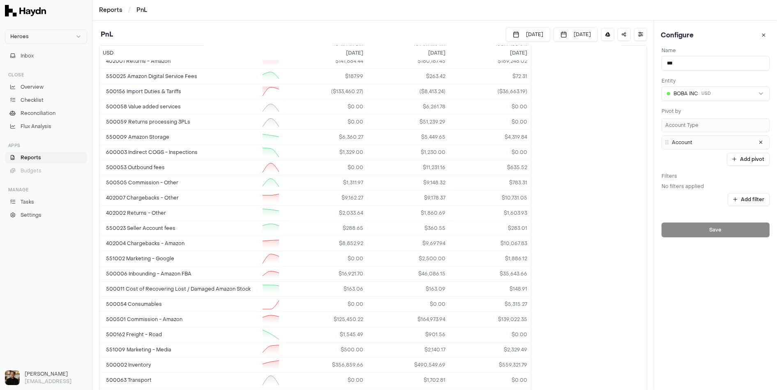
scroll to position [383, 0]
